Goal: Contribute content

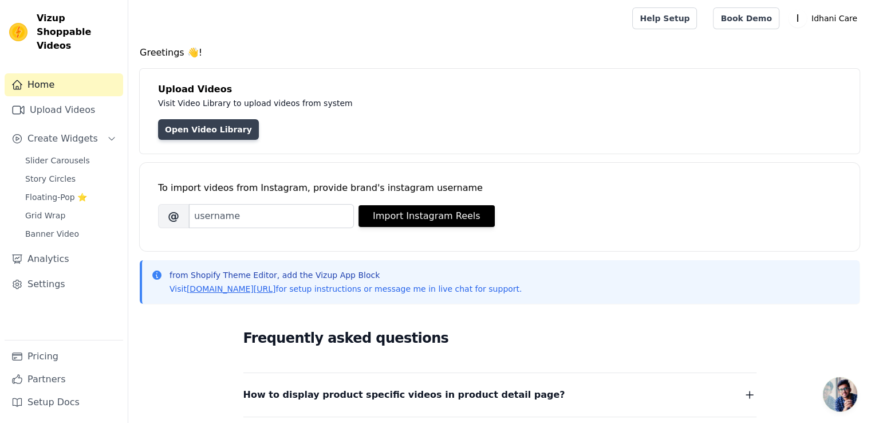
click at [175, 131] on link "Open Video Library" at bounding box center [208, 129] width 101 height 21
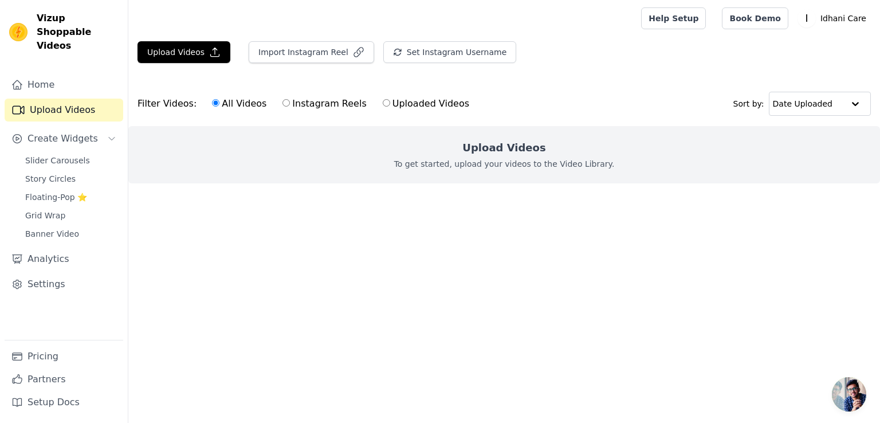
drag, startPoint x: 526, startPoint y: 146, endPoint x: 524, endPoint y: 130, distance: 16.2
click at [524, 143] on h2 "Upload Videos" at bounding box center [503, 148] width 83 height 16
click at [194, 190] on ul at bounding box center [503, 192] width 751 height 18
